Goal: Information Seeking & Learning: Check status

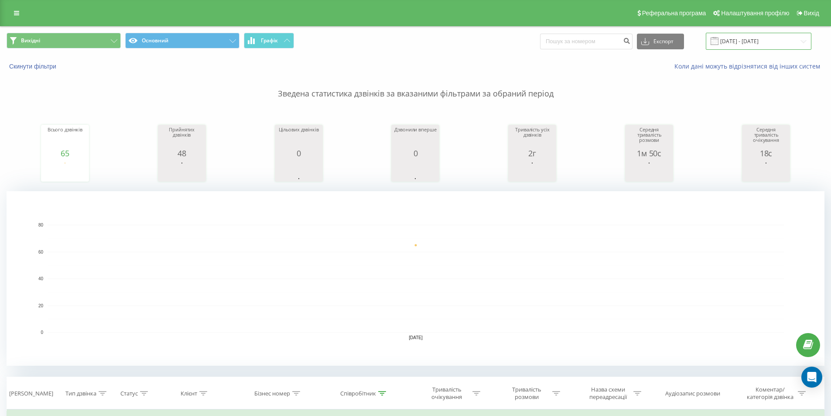
click at [749, 41] on input "[DATE] - [DATE]" at bounding box center [758, 41] width 106 height 17
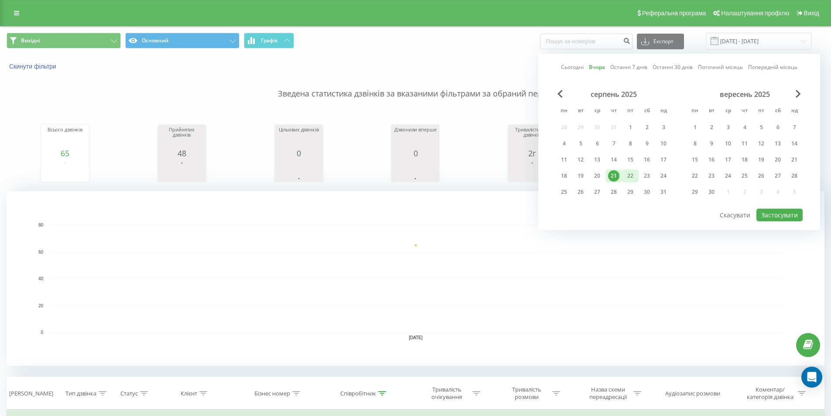
click at [634, 173] on div "22" at bounding box center [629, 175] width 11 height 11
click at [779, 213] on button "Застосувати" at bounding box center [779, 214] width 46 height 13
type input "[DATE] - [DATE]"
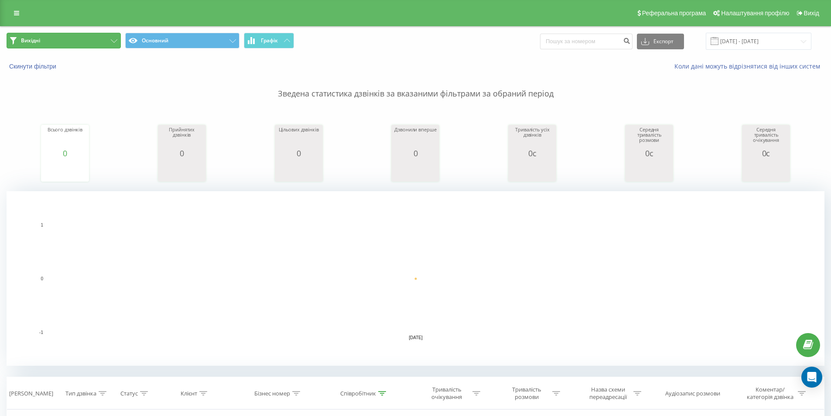
click at [77, 39] on button "Вихідні" at bounding box center [64, 41] width 114 height 16
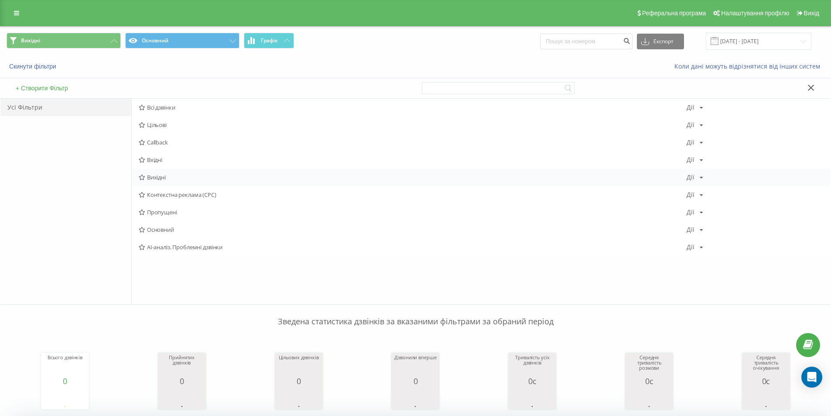
click at [169, 173] on div "Вихідні [PERSON_NAME] Копіювати Видалити За замовчуванням Поділитися" at bounding box center [481, 176] width 699 height 17
click at [167, 160] on span "Вхідні" at bounding box center [413, 160] width 548 height 6
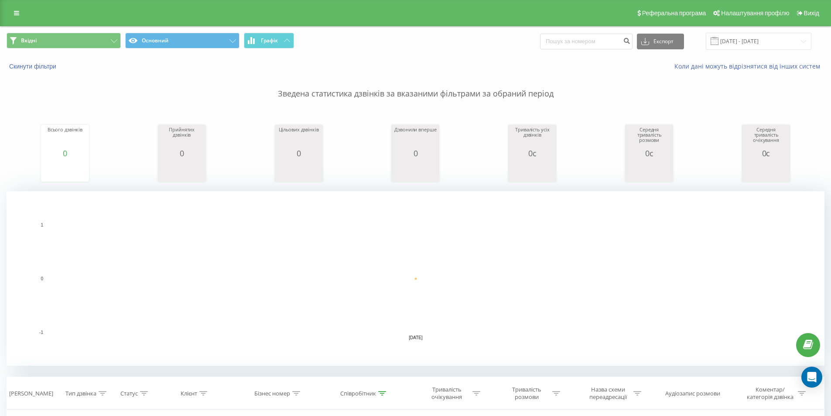
click at [750, 192] on rect "A chart." at bounding box center [416, 278] width 818 height 174
drag, startPoint x: 59, startPoint y: 43, endPoint x: 79, endPoint y: 58, distance: 25.5
click at [59, 42] on button "Вхідні" at bounding box center [64, 41] width 114 height 16
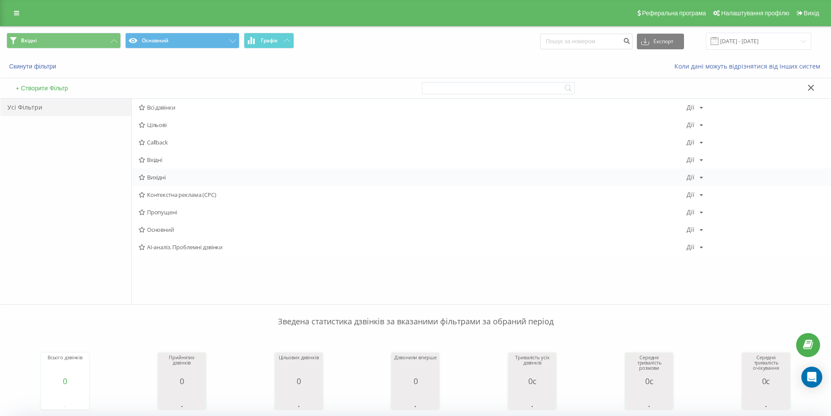
click at [166, 177] on span "Вихідні" at bounding box center [413, 177] width 548 height 6
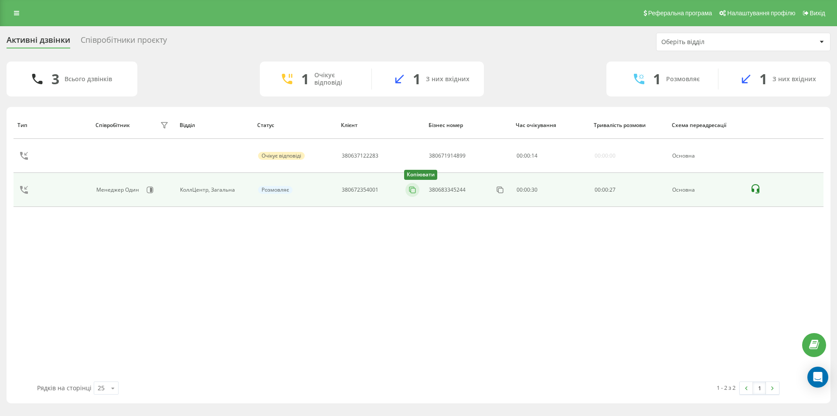
click at [417, 191] on icon at bounding box center [412, 189] width 9 height 9
